Goal: Task Accomplishment & Management: Manage account settings

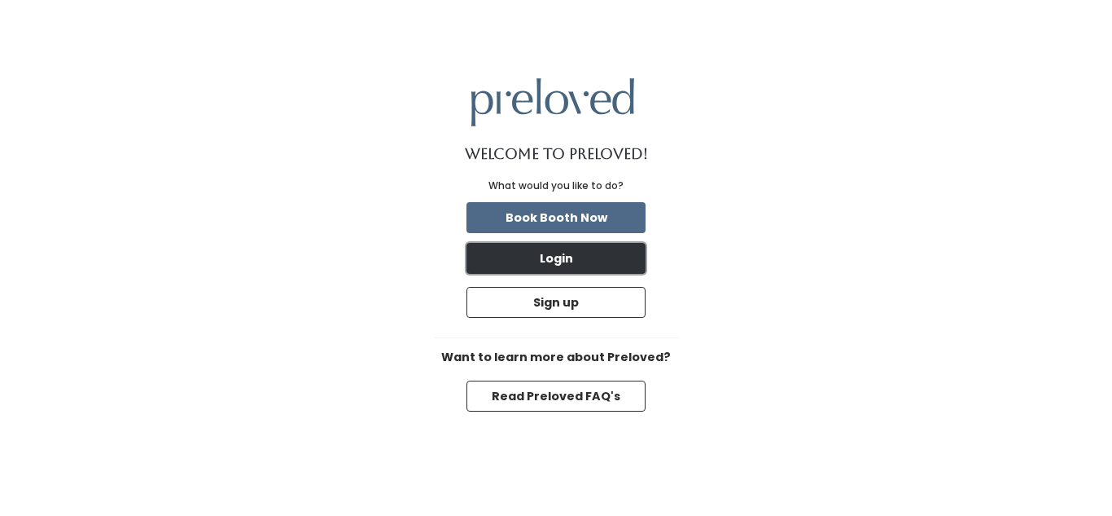
click at [509, 259] on button "Login" at bounding box center [556, 258] width 179 height 31
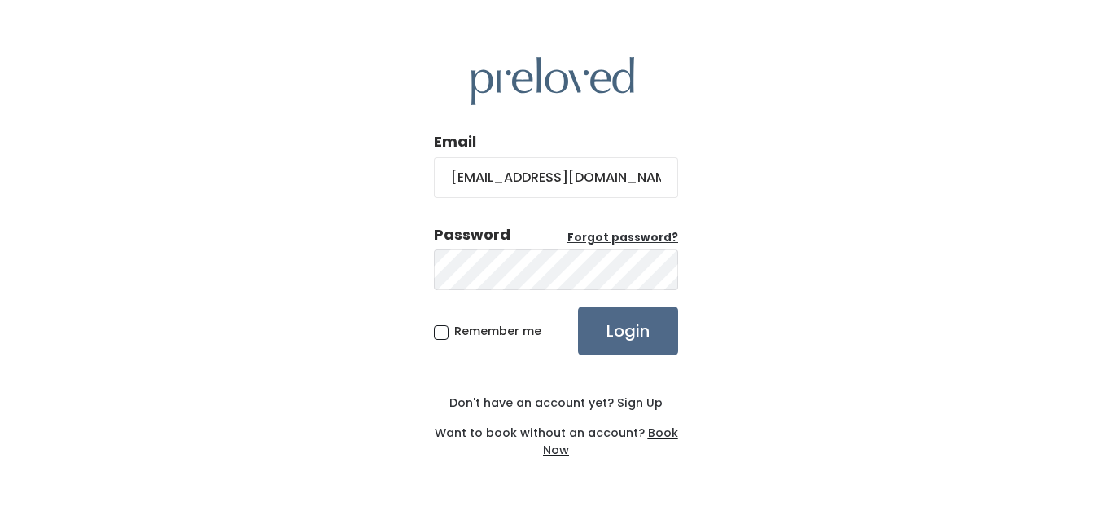
type input "[EMAIL_ADDRESS][DOMAIN_NAME]"
click at [454, 334] on span "Remember me" at bounding box center [497, 330] width 87 height 16
click at [454, 333] on input "Remember me" at bounding box center [459, 327] width 11 height 11
checkbox input "true"
click at [615, 326] on input "Login" at bounding box center [628, 330] width 100 height 49
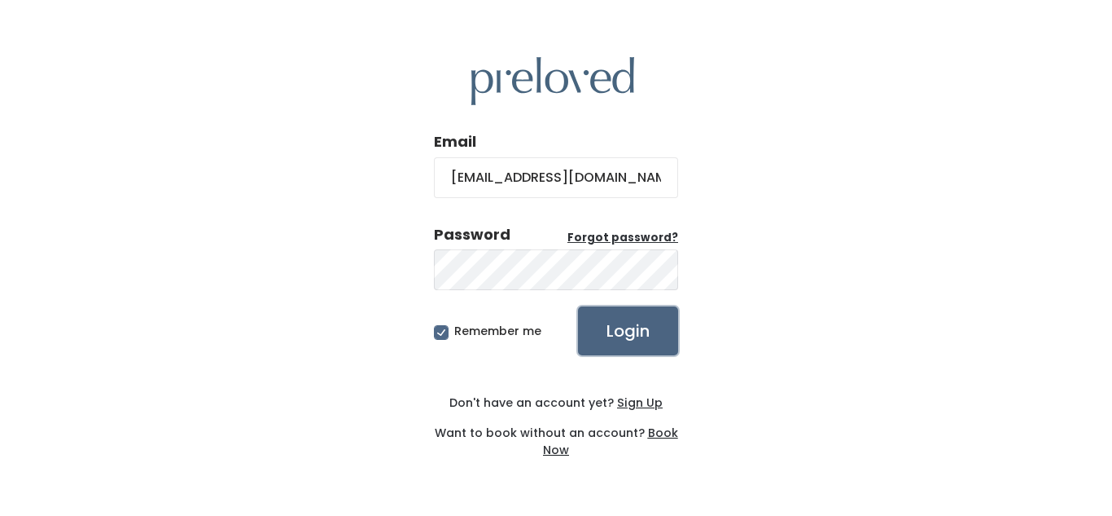
click at [651, 330] on input "Login" at bounding box center [628, 330] width 100 height 49
click at [599, 342] on input "Login" at bounding box center [628, 330] width 100 height 49
click at [593, 236] on u "Forgot password?" at bounding box center [623, 237] width 111 height 15
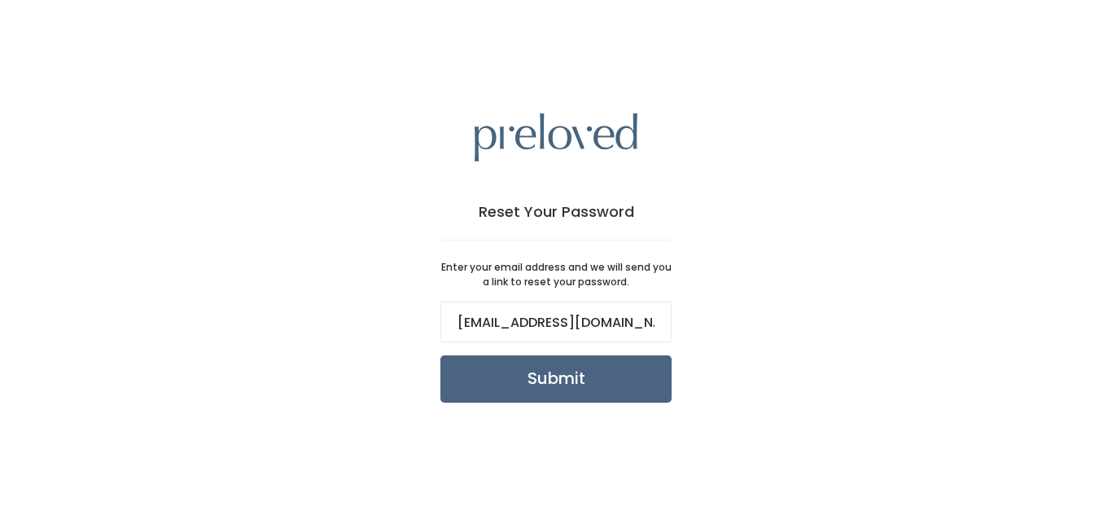
type input "[EMAIL_ADDRESS][DOMAIN_NAME]"
click at [485, 385] on input "Submit" at bounding box center [556, 378] width 231 height 47
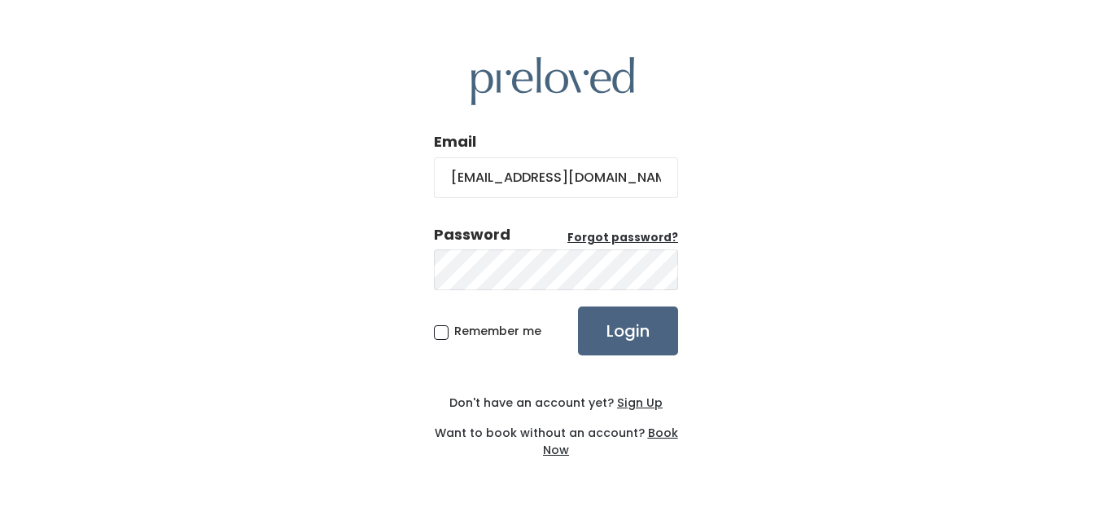
type input "[EMAIL_ADDRESS][DOMAIN_NAME]"
click at [621, 338] on input "Login" at bounding box center [628, 330] width 100 height 49
